Goal: Task Accomplishment & Management: Use online tool/utility

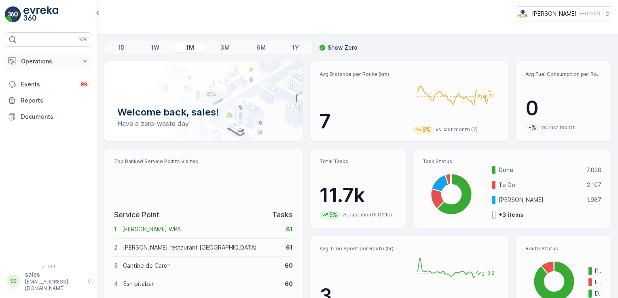
click at [85, 59] on icon at bounding box center [85, 61] width 8 height 8
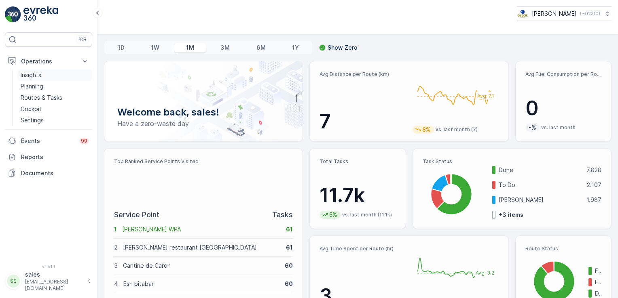
click at [42, 74] on link "Insights" at bounding box center [54, 75] width 75 height 11
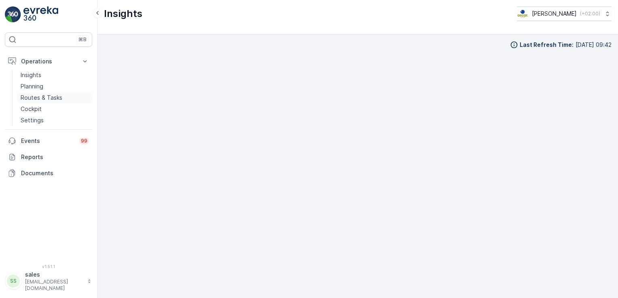
click at [47, 99] on p "Routes & Tasks" at bounding box center [42, 98] width 42 height 8
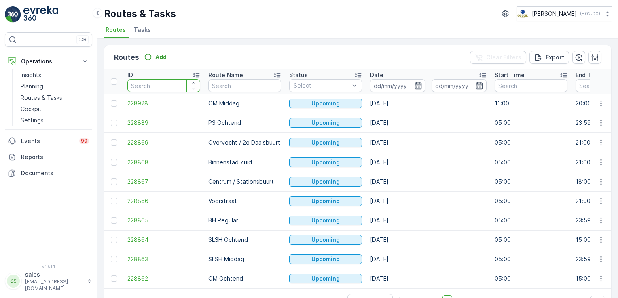
click at [158, 86] on input "number" at bounding box center [163, 85] width 73 height 13
click at [240, 86] on input "text" at bounding box center [244, 85] width 73 height 13
type input "ps"
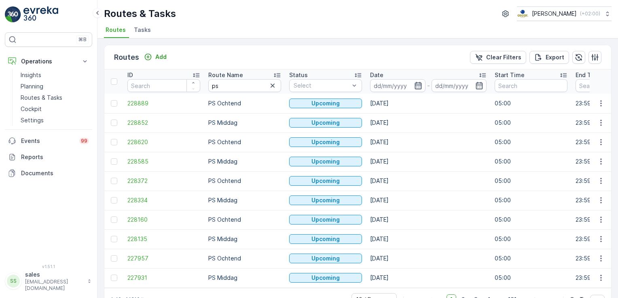
click at [416, 84] on icon "button" at bounding box center [418, 86] width 8 height 8
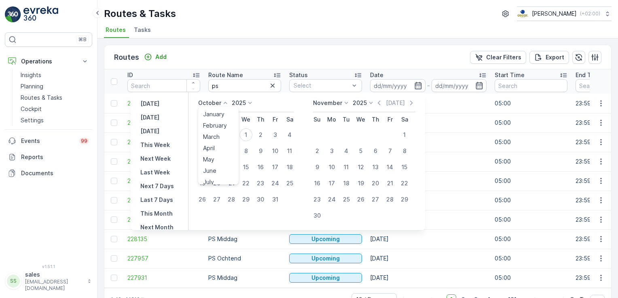
click at [223, 105] on div "October January February March April May June July August September October Nov…" at bounding box center [213, 103] width 31 height 8
click at [222, 155] on span "September" at bounding box center [218, 153] width 31 height 8
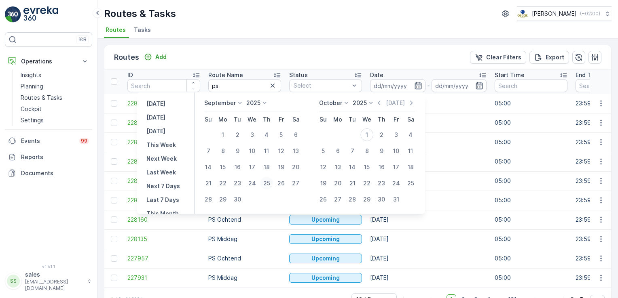
click at [269, 185] on div "25" at bounding box center [266, 183] width 13 height 13
type input "[DATE]"
click at [380, 135] on div "2" at bounding box center [381, 135] width 13 height 13
type input "[DATE]"
click at [267, 186] on div "25" at bounding box center [266, 183] width 13 height 13
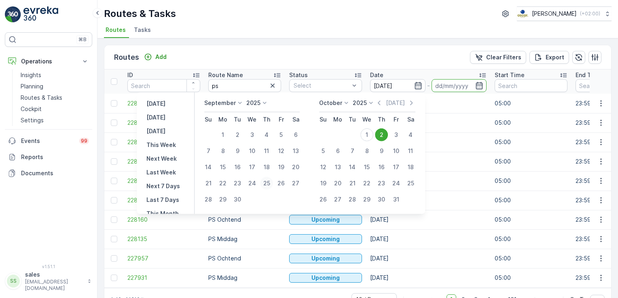
type input "[DATE]"
click at [470, 84] on div "[DATE]" at bounding box center [459, 85] width 55 height 13
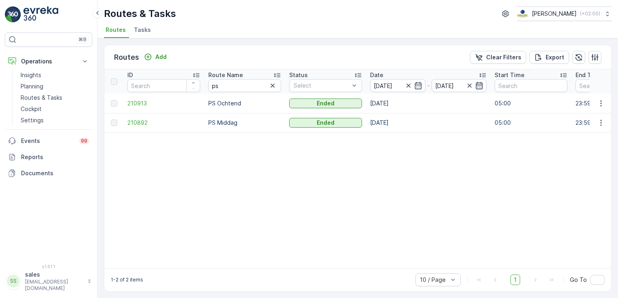
click at [477, 87] on icon "button" at bounding box center [479, 86] width 8 height 8
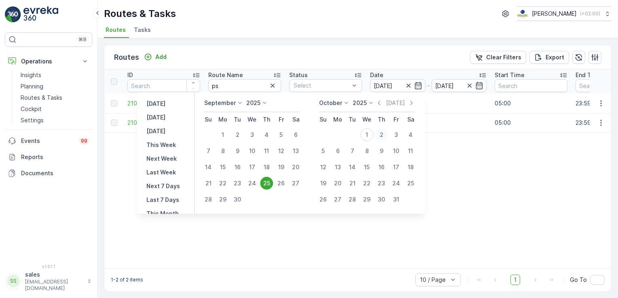
click at [386, 135] on div "2" at bounding box center [381, 135] width 13 height 13
type input "[DATE]"
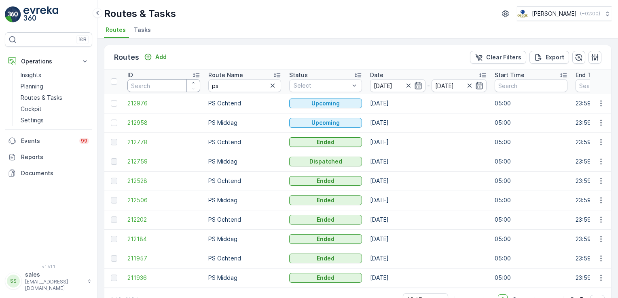
click at [163, 87] on input "number" at bounding box center [163, 85] width 73 height 13
click at [161, 56] on p "Add" at bounding box center [160, 57] width 11 height 8
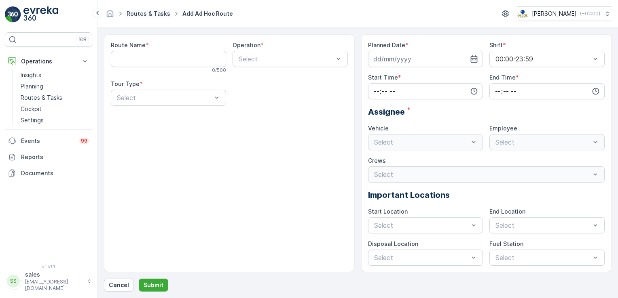
click at [147, 11] on link "Routes & Tasks" at bounding box center [149, 13] width 44 height 7
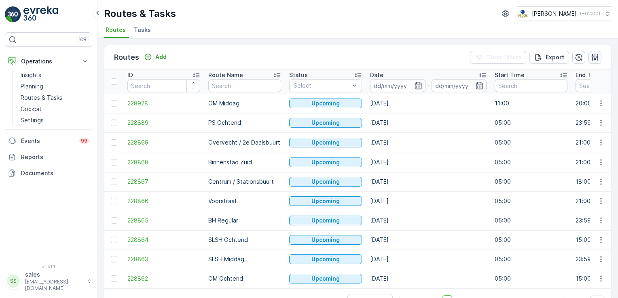
click at [592, 54] on icon "button" at bounding box center [595, 57] width 7 height 7
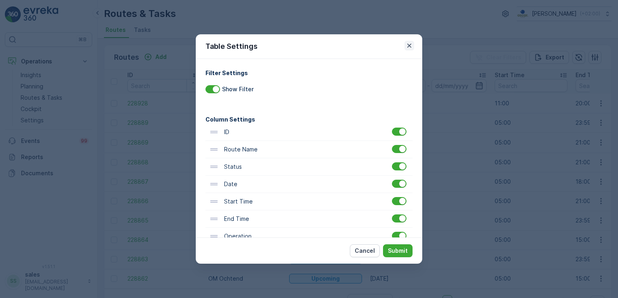
click at [409, 46] on icon "button" at bounding box center [409, 46] width 4 height 4
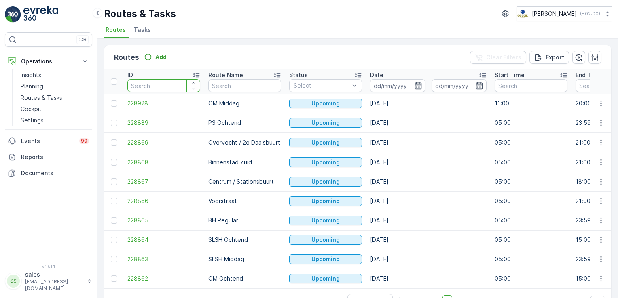
click at [152, 88] on input "number" at bounding box center [163, 85] width 73 height 13
click at [229, 122] on p "PS Ochtend" at bounding box center [244, 123] width 73 height 8
click at [312, 127] on div "Upcoming" at bounding box center [325, 122] width 73 height 11
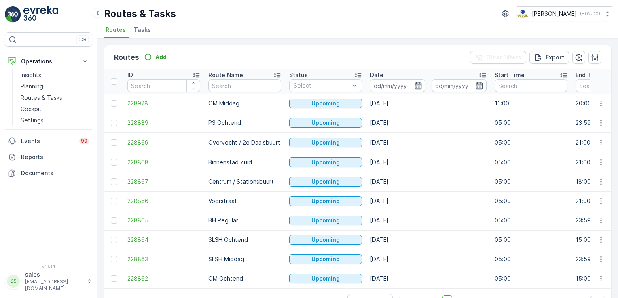
click at [378, 125] on td "[DATE]" at bounding box center [428, 122] width 125 height 19
click at [142, 32] on span "Tasks" at bounding box center [142, 30] width 17 height 8
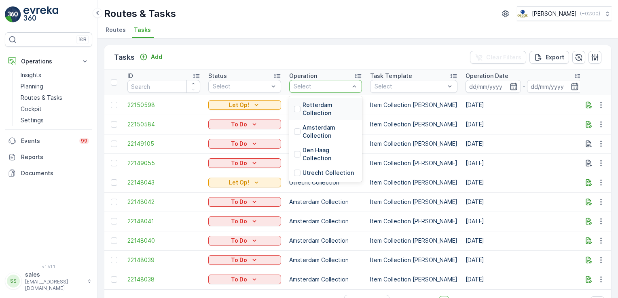
click at [312, 113] on p "Rotterdam Collection" at bounding box center [330, 109] width 55 height 16
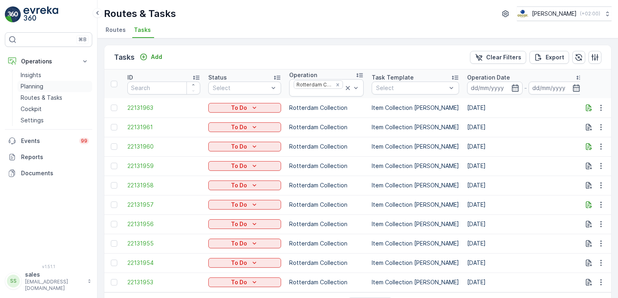
click at [36, 86] on p "Planning" at bounding box center [32, 87] width 23 height 8
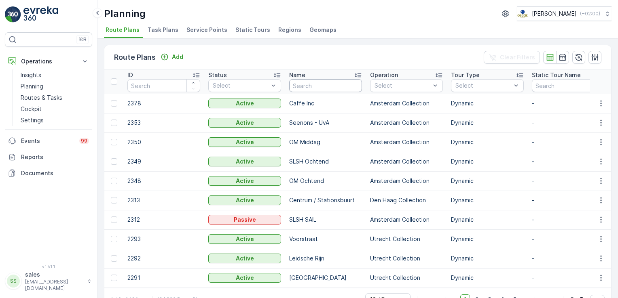
click at [312, 85] on input "text" at bounding box center [325, 85] width 73 height 13
type input "boat bar"
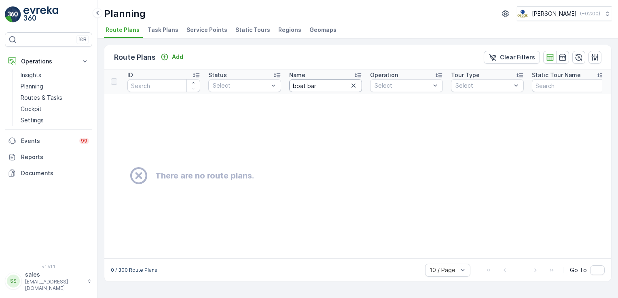
click at [322, 85] on input "boat bar" at bounding box center [325, 85] width 73 height 13
type input "b"
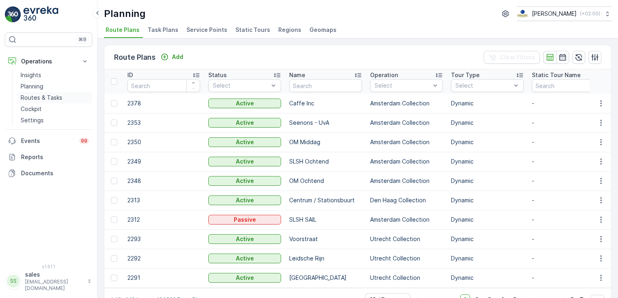
click at [37, 95] on p "Routes & Tasks" at bounding box center [42, 98] width 42 height 8
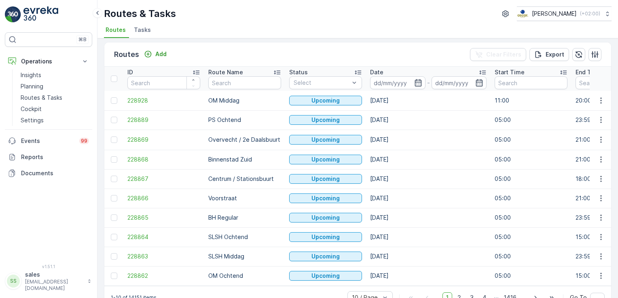
scroll to position [23, 0]
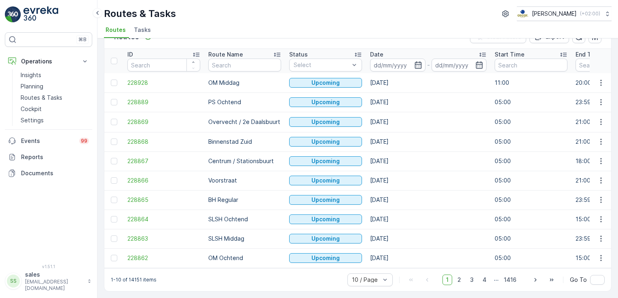
click at [230, 197] on p "BH Regular" at bounding box center [244, 200] width 73 height 8
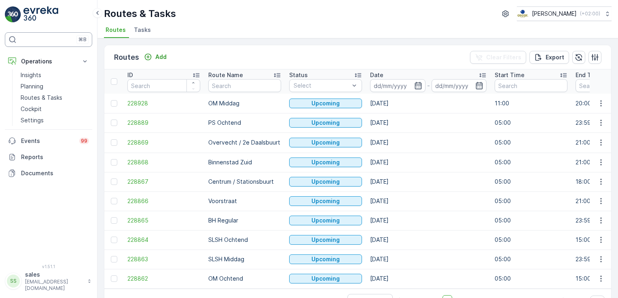
click at [42, 35] on div "⌘B" at bounding box center [48, 39] width 87 height 15
click at [20, 15] on img at bounding box center [13, 14] width 16 height 16
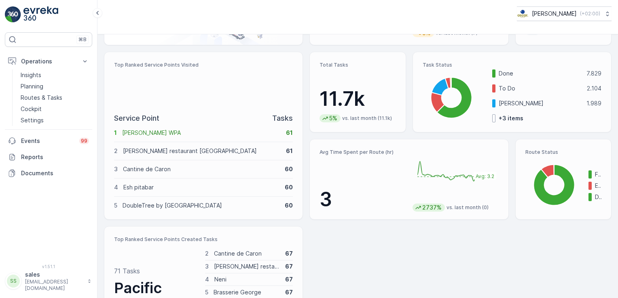
scroll to position [111, 0]
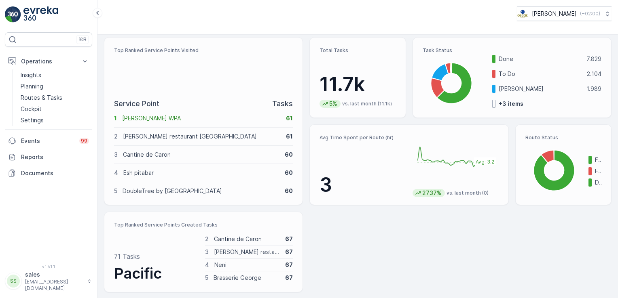
click at [235, 191] on p "DoubleTree by [GEOGRAPHIC_DATA]" at bounding box center [201, 191] width 157 height 8
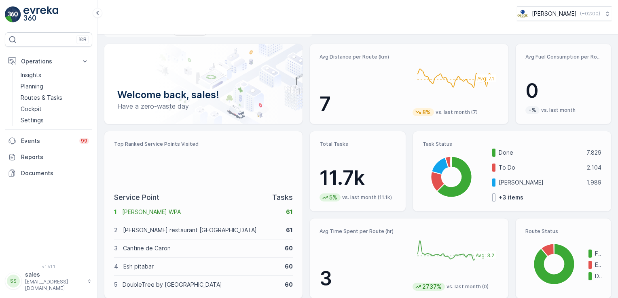
scroll to position [0, 0]
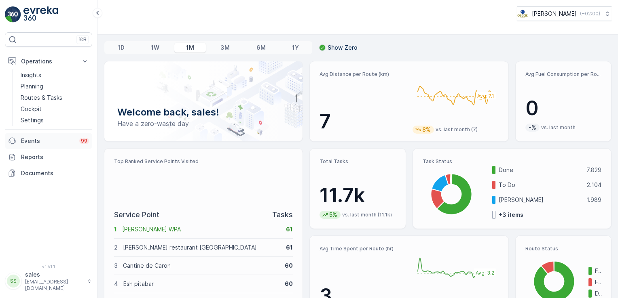
click at [55, 140] on p "Events" at bounding box center [47, 141] width 53 height 8
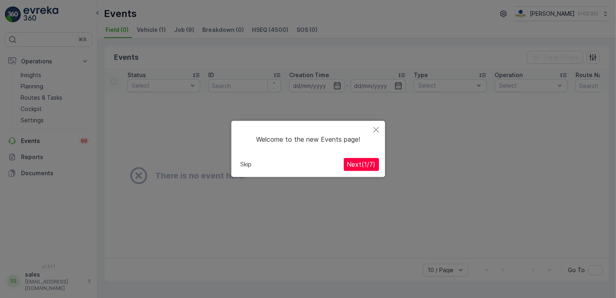
click at [379, 129] on button "Close" at bounding box center [376, 130] width 18 height 19
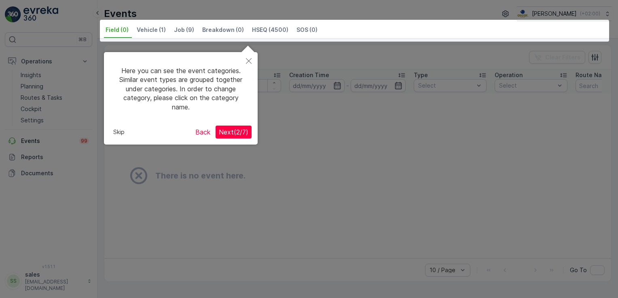
click at [228, 133] on span "Next ( 2 / 7 )" at bounding box center [234, 132] width 30 height 8
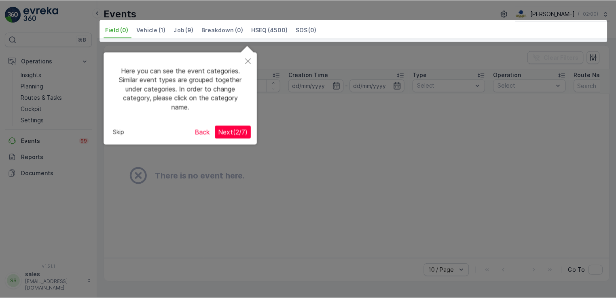
scroll to position [32, 0]
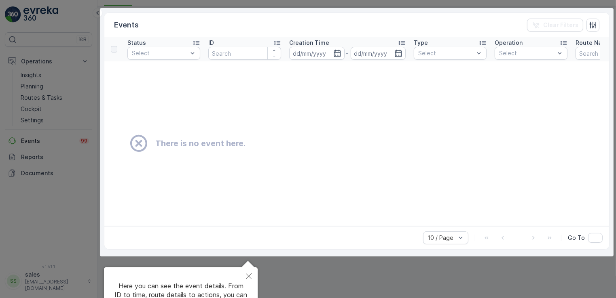
click at [252, 274] on button "Close" at bounding box center [249, 277] width 18 height 19
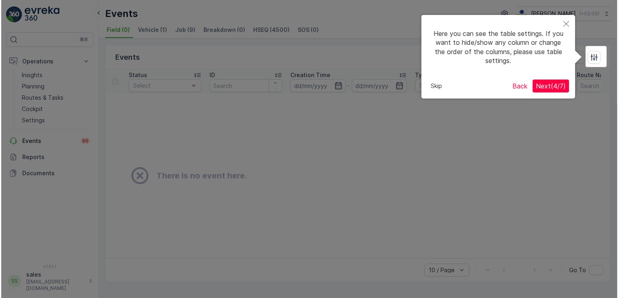
scroll to position [0, 0]
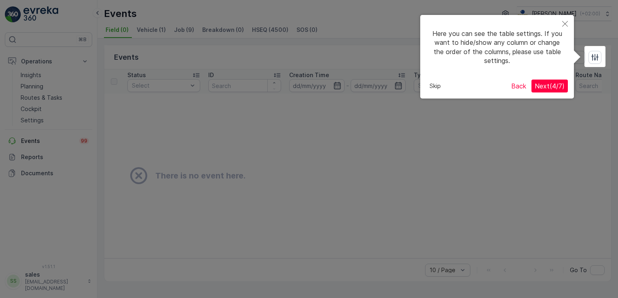
click at [435, 87] on button "Skip" at bounding box center [435, 86] width 18 height 12
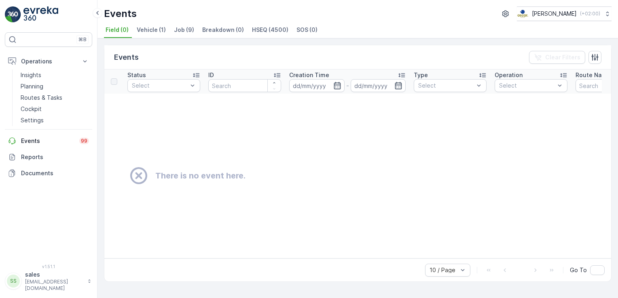
click at [242, 89] on input "number" at bounding box center [244, 85] width 73 height 13
click at [279, 76] on icon at bounding box center [277, 76] width 6 height 4
click at [281, 75] on icon at bounding box center [277, 75] width 8 height 8
click at [44, 77] on link "Insights" at bounding box center [54, 75] width 75 height 11
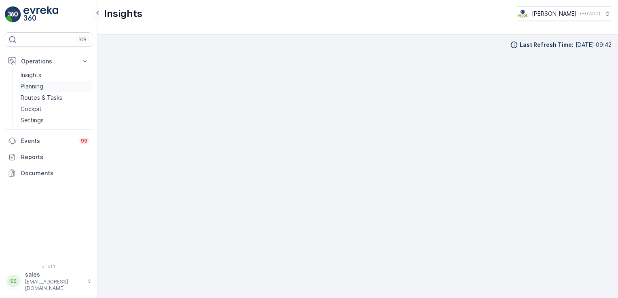
click at [37, 87] on p "Planning" at bounding box center [32, 87] width 23 height 8
